Goal: Task Accomplishment & Management: Use online tool/utility

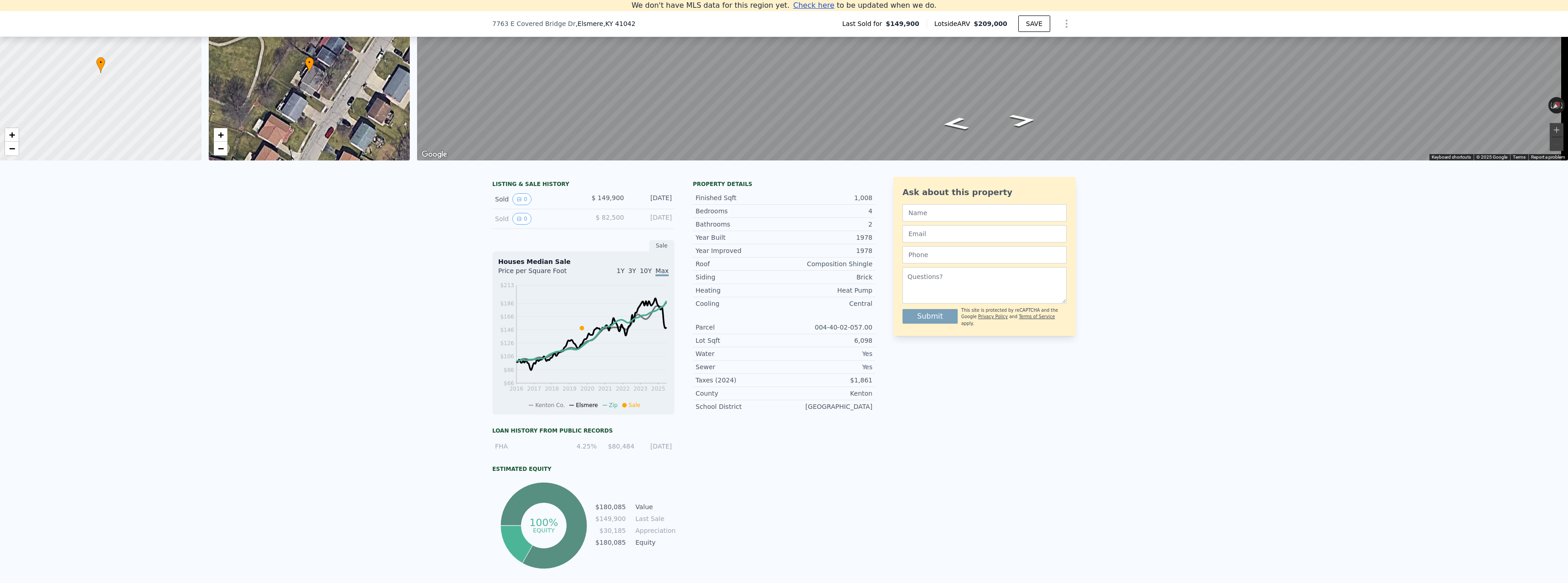
scroll to position [172, 0]
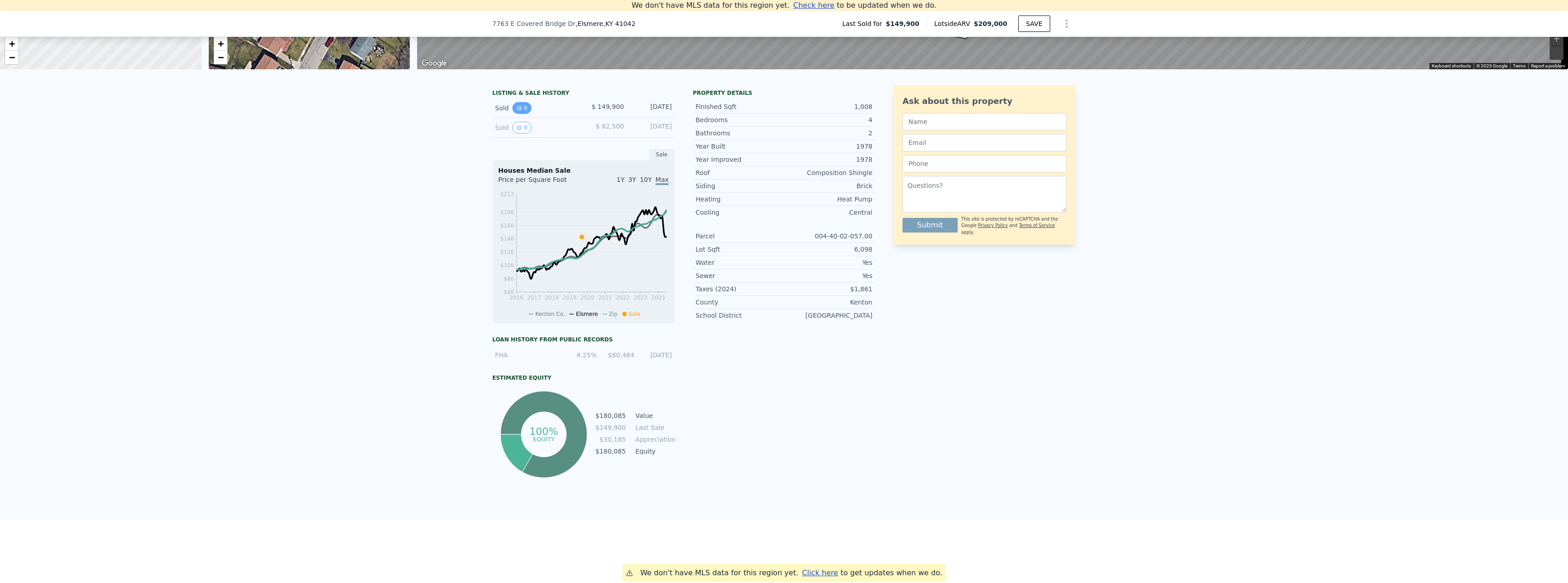
click at [518, 114] on button "0" at bounding box center [521, 108] width 19 height 12
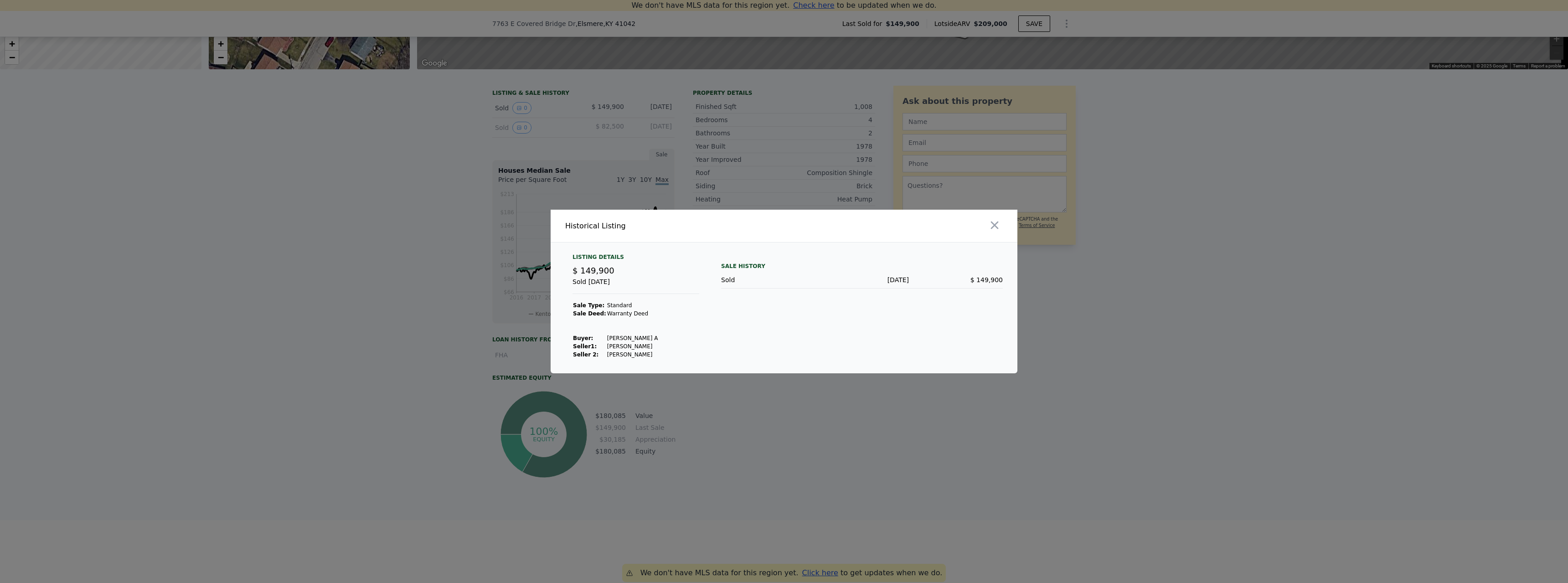
click at [877, 399] on div at bounding box center [784, 292] width 1568 height 583
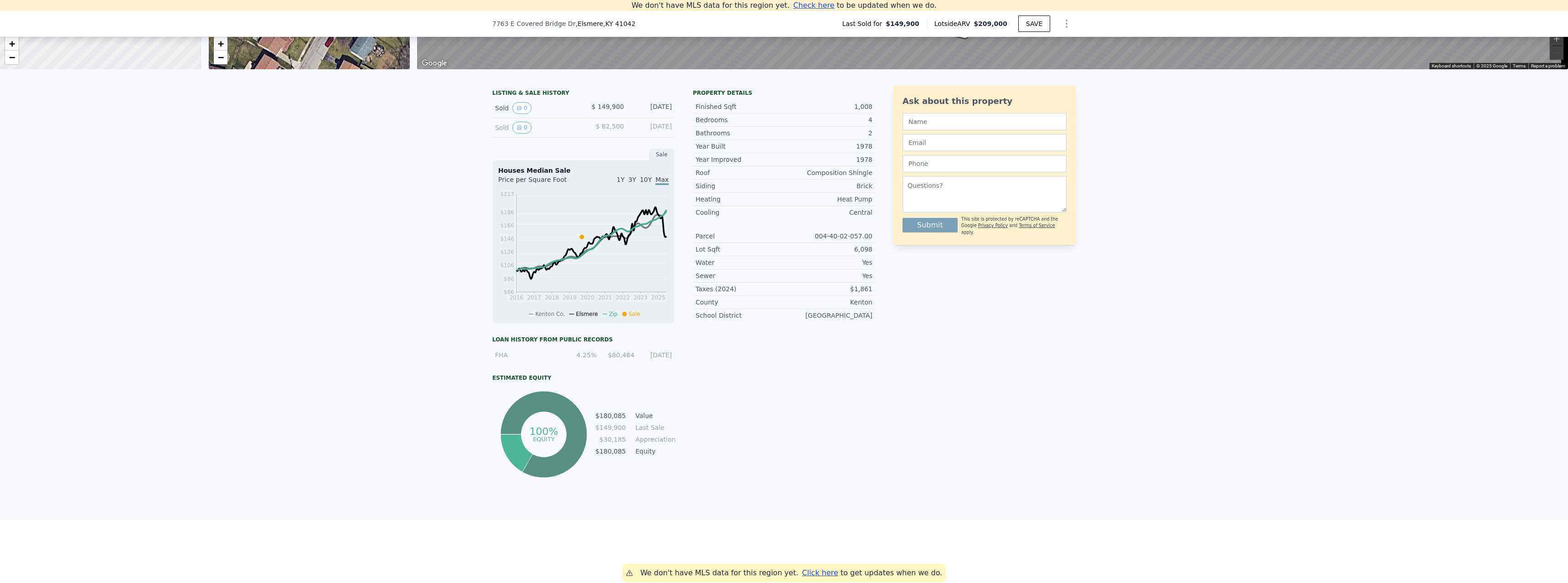
click at [495, 112] on div "Sold 0" at bounding box center [536, 108] width 81 height 12
click at [612, 110] on span "$ 149,900" at bounding box center [608, 107] width 33 height 7
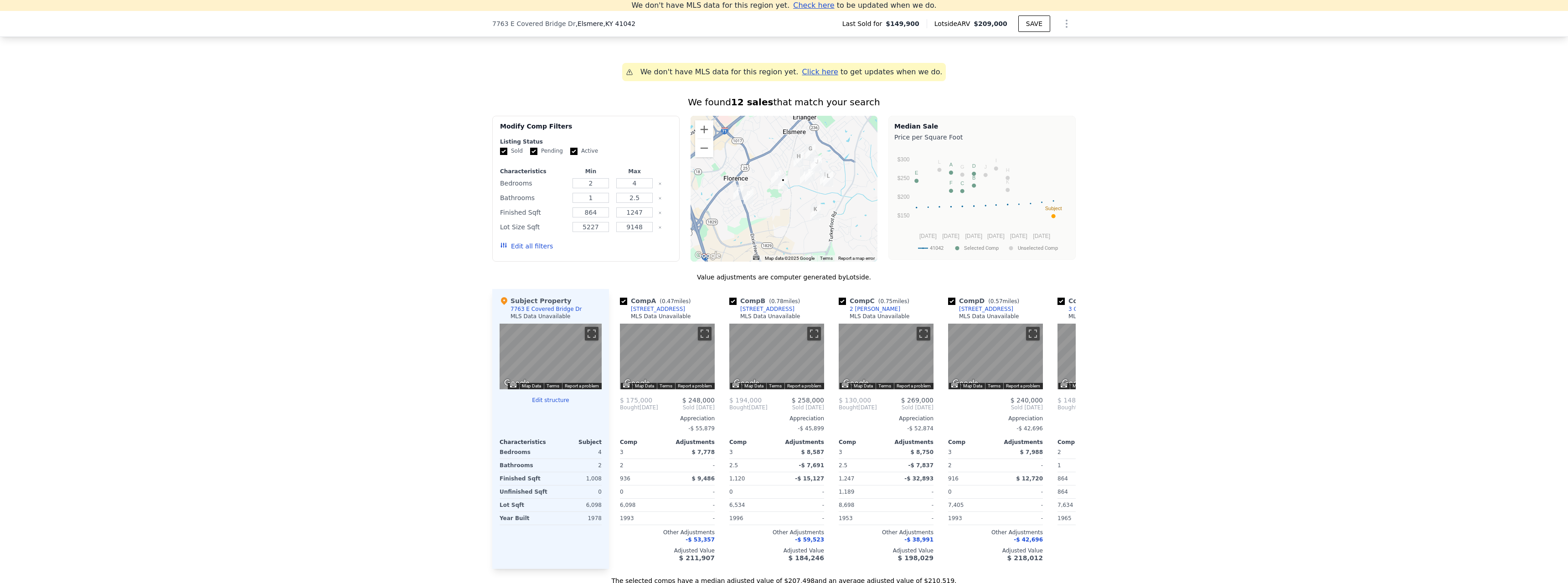
scroll to position [673, 0]
click at [572, 309] on div "Subject Property [STREET_ADDRESS] MLS Data Unavailable" at bounding box center [551, 309] width 102 height 27
click at [534, 305] on div "Subject Property" at bounding box center [536, 300] width 71 height 9
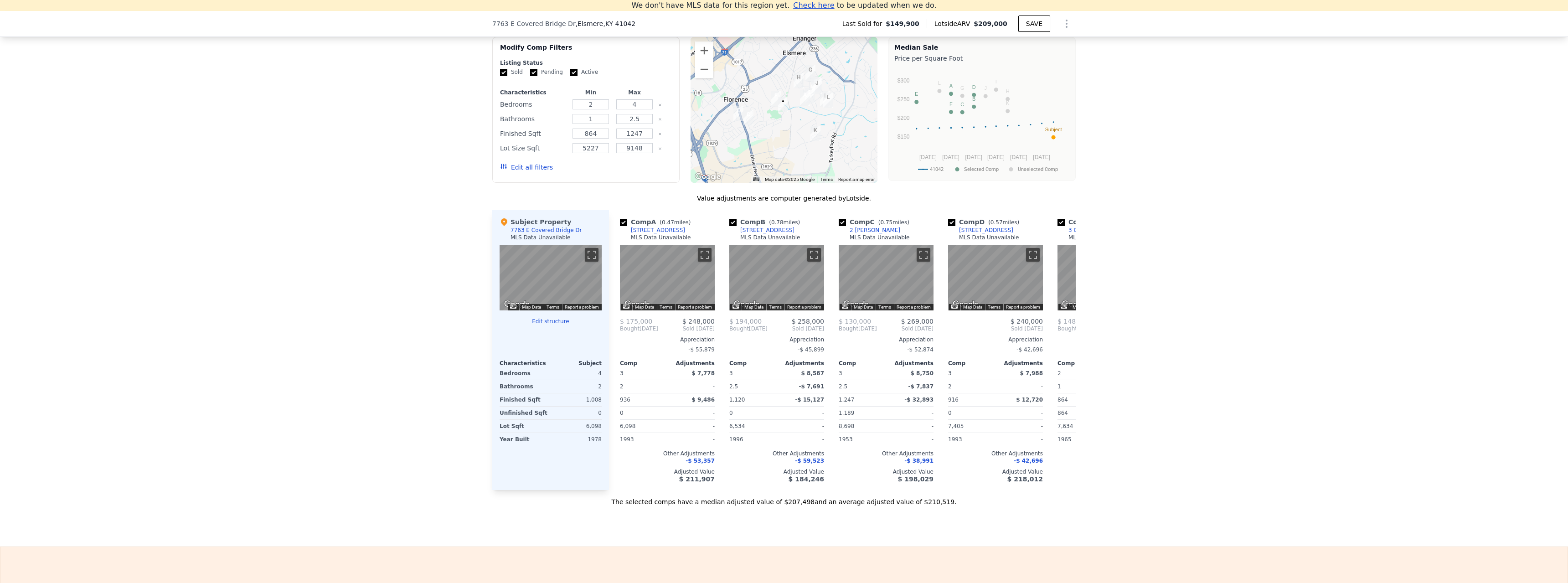
scroll to position [764, 0]
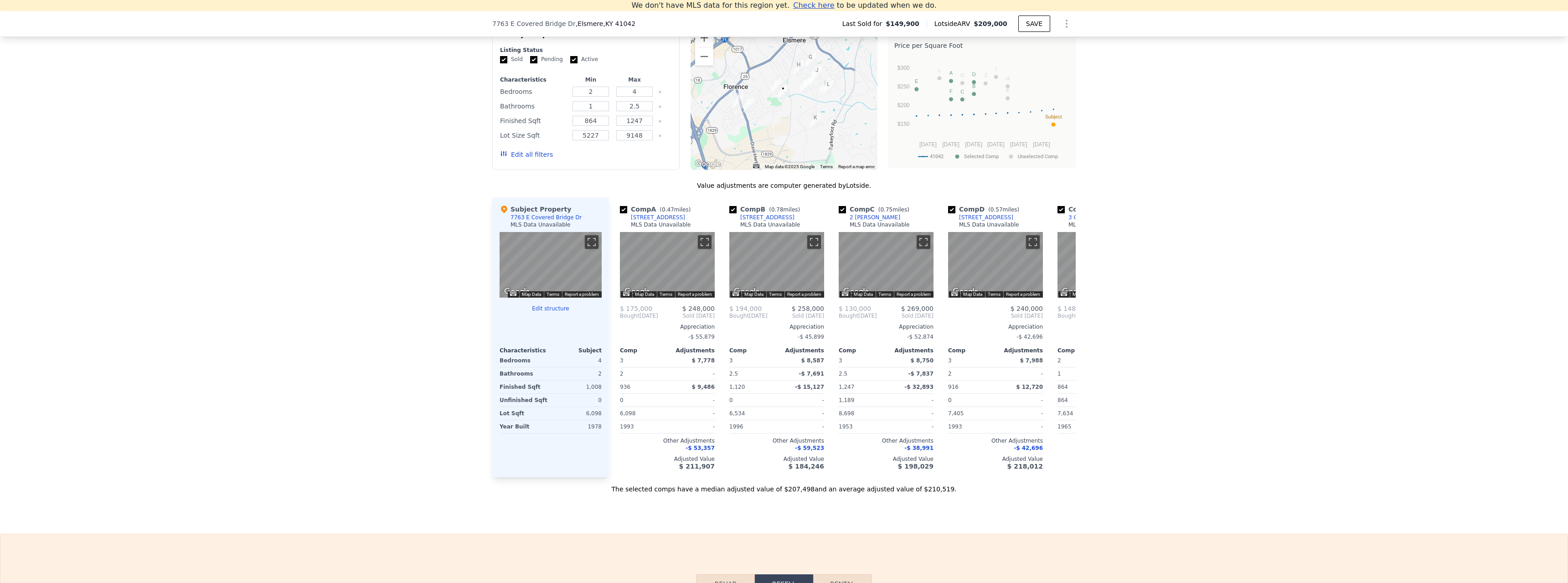
click at [551, 310] on div "Subject Property [STREET_ADDRESS] MLS Data Unavailable ← Move left → Move right…" at bounding box center [551, 337] width 117 height 280
click at [548, 312] on button "Edit structure" at bounding box center [551, 309] width 102 height 7
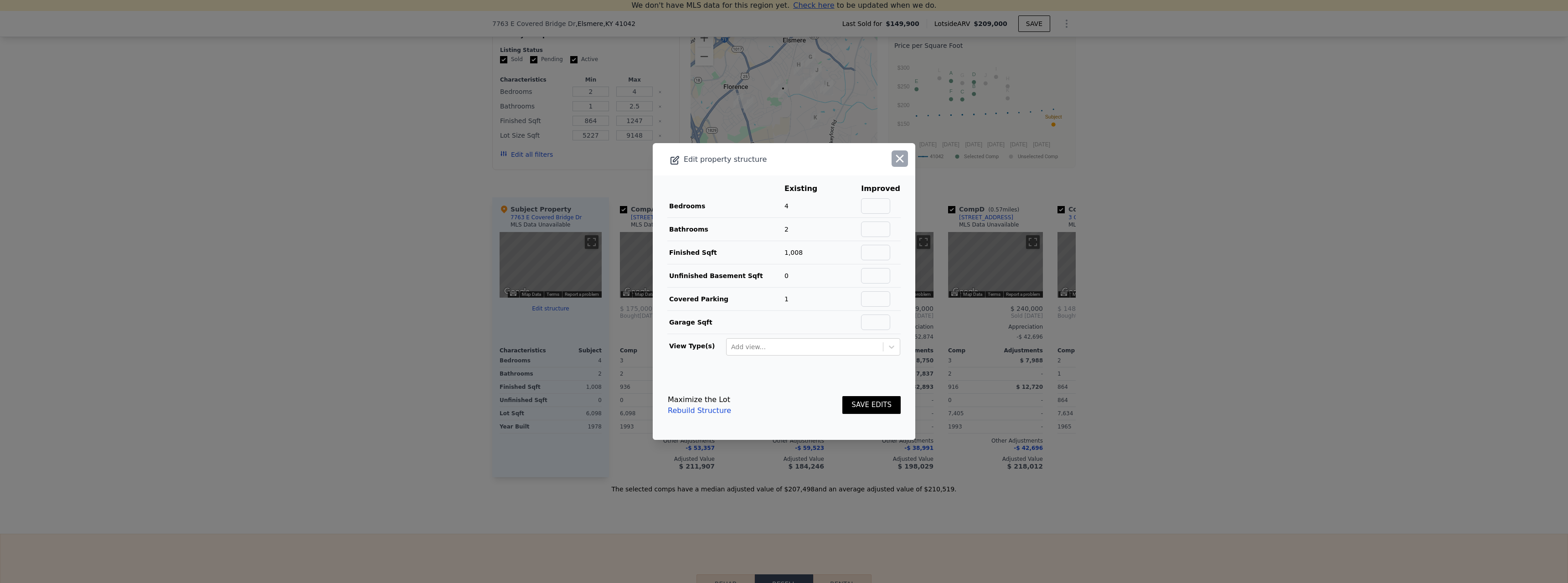
click at [896, 161] on icon "button" at bounding box center [900, 159] width 8 height 8
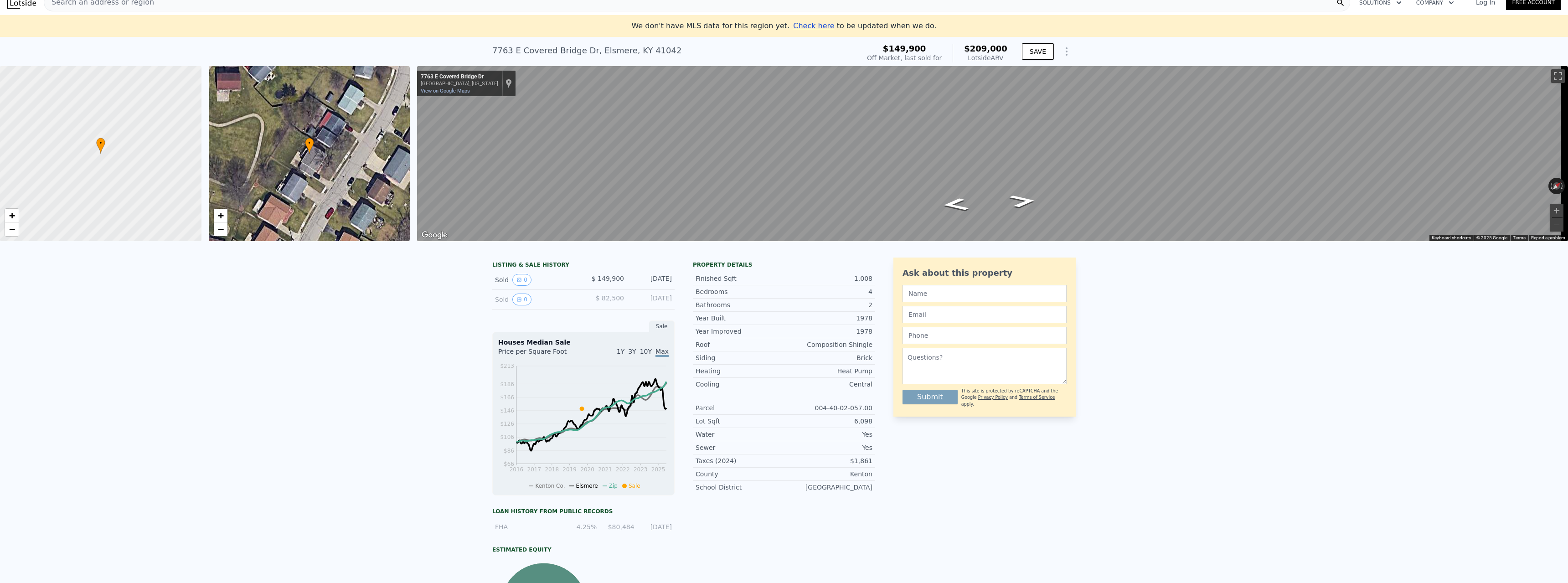
scroll to position [0, 0]
